Goal: Transaction & Acquisition: Purchase product/service

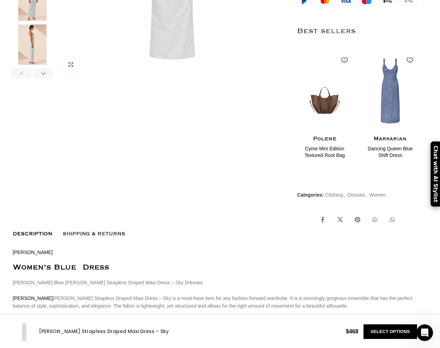
click at [392, 331] on link "Select options" at bounding box center [390, 331] width 53 height 15
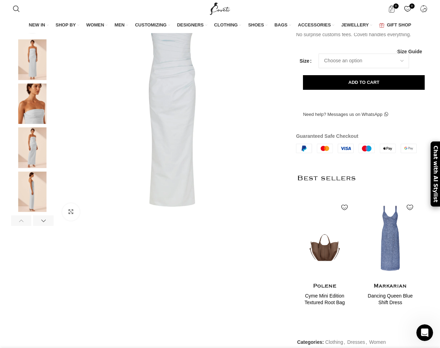
scroll to position [0, 440]
select select "6-uk"
click at [364, 90] on button "Add to cart" at bounding box center [364, 82] width 122 height 15
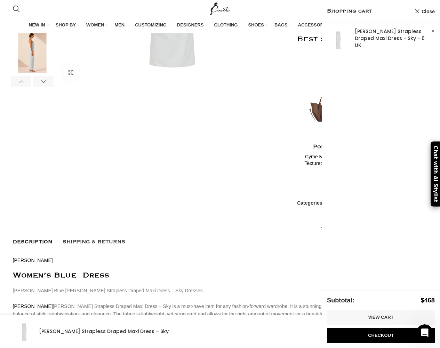
scroll to position [0, 733]
click at [381, 336] on link "Checkout" at bounding box center [381, 335] width 108 height 15
